Goal: Entertainment & Leisure: Consume media (video, audio)

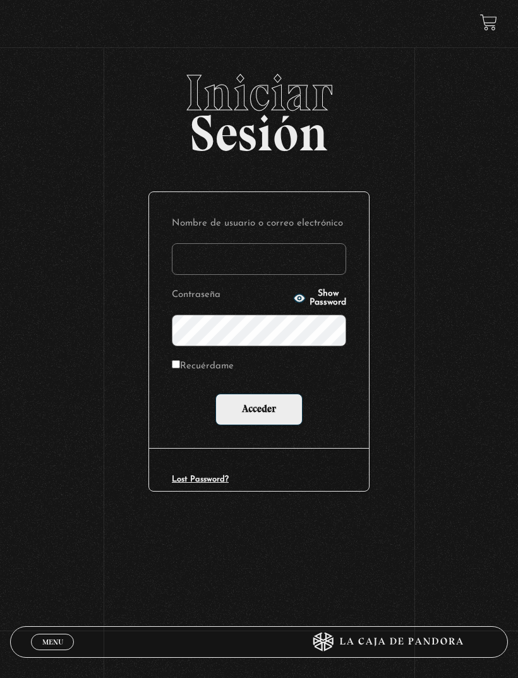
type input "[EMAIL_ADDRESS][DOMAIN_NAME]"
click at [259, 411] on input "Acceder" at bounding box center [258, 410] width 87 height 32
click at [270, 425] on input "Acceder" at bounding box center [258, 410] width 87 height 32
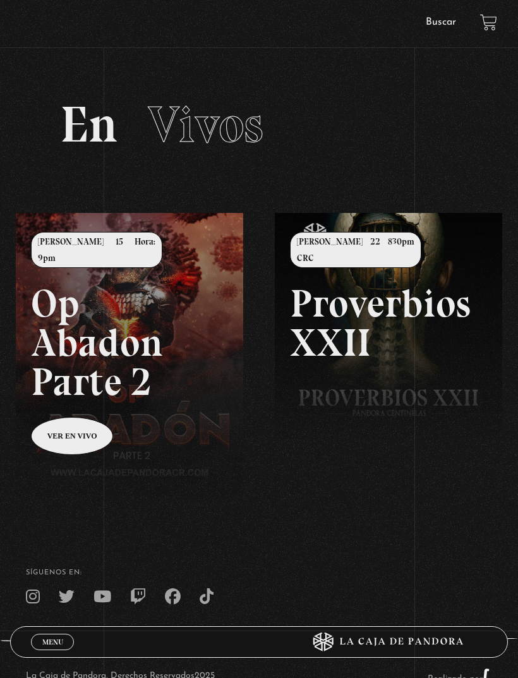
click at [64, 642] on link "Menu Cerrar" at bounding box center [52, 642] width 43 height 16
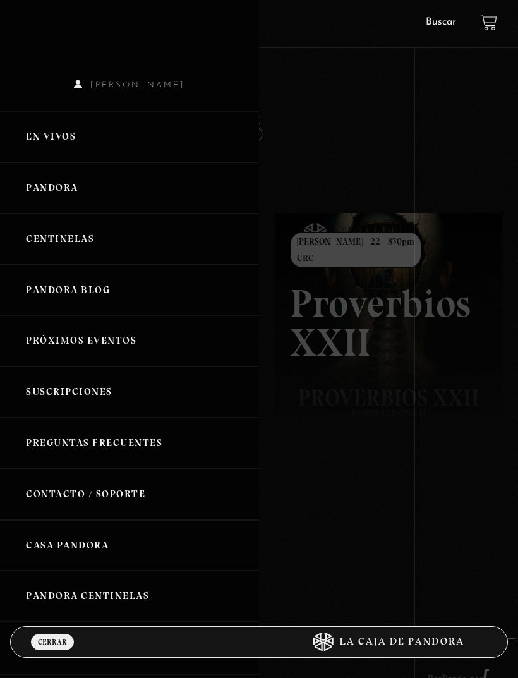
click at [70, 253] on link "Centinelas" at bounding box center [129, 239] width 259 height 51
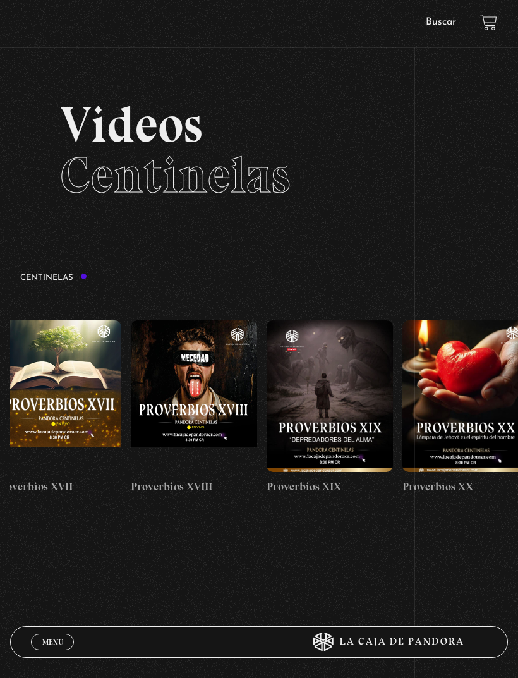
scroll to position [0, 2597]
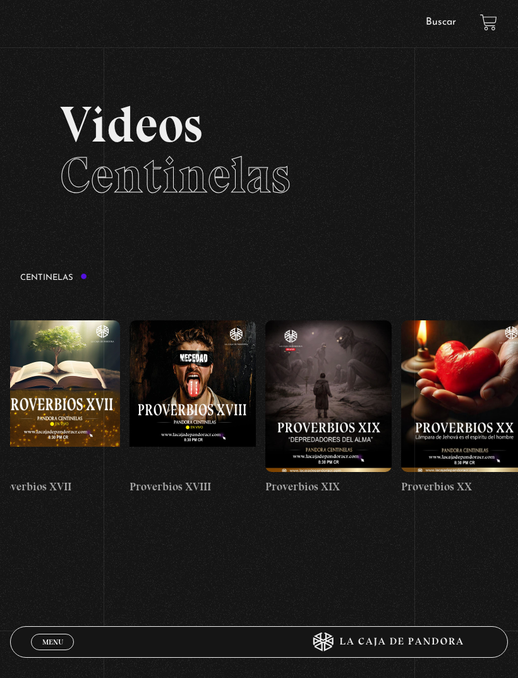
click at [219, 392] on figure at bounding box center [192, 396] width 126 height 152
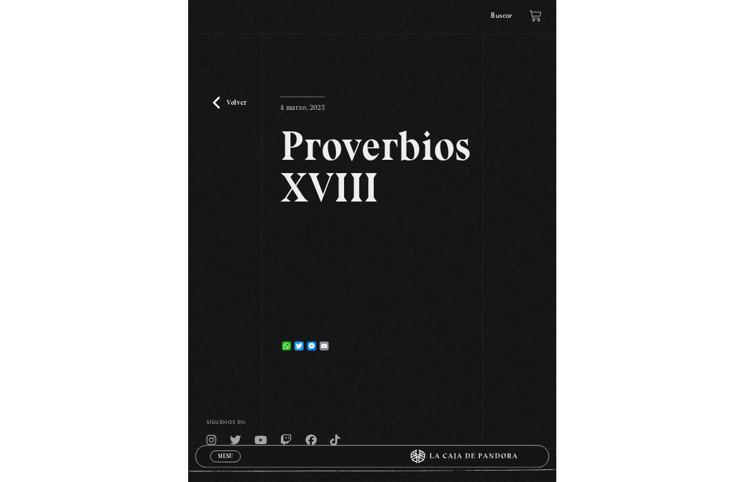
scroll to position [15, 0]
